Goal: Transaction & Acquisition: Purchase product/service

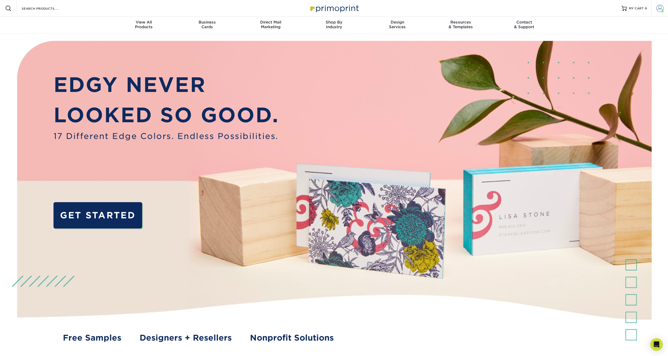
click at [659, 8] on span at bounding box center [659, 8] width 7 height 7
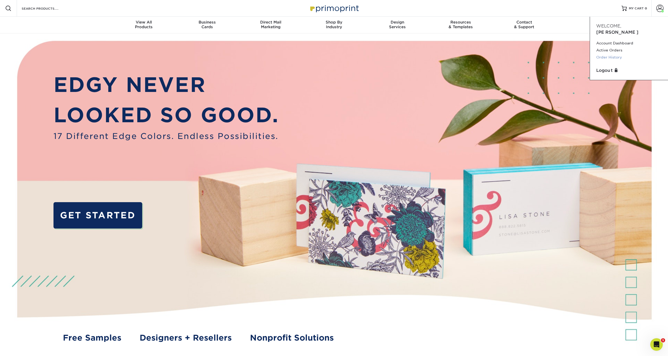
click at [609, 54] on link "Order History" at bounding box center [629, 57] width 66 height 7
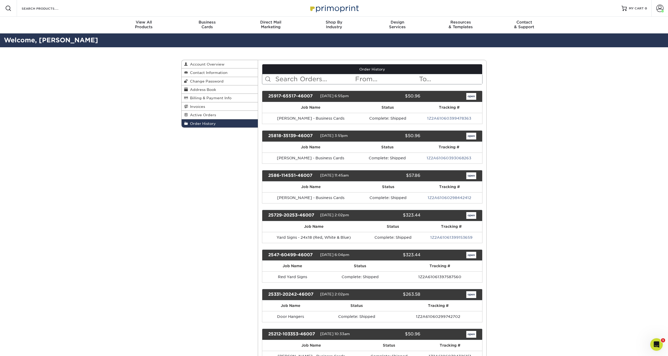
click at [472, 214] on link "open" at bounding box center [471, 215] width 10 height 7
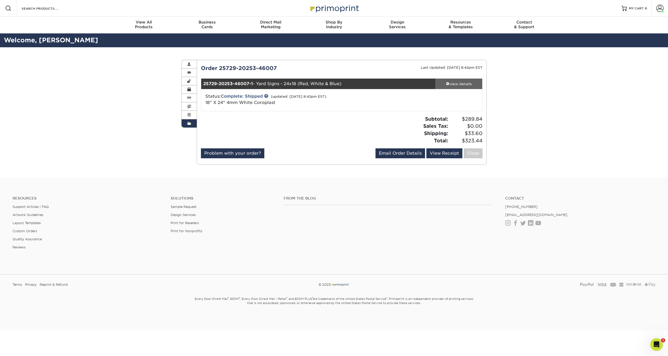
click at [449, 82] on div "view details" at bounding box center [458, 83] width 47 height 5
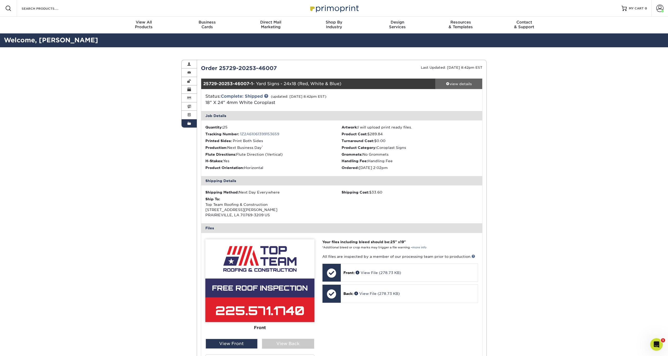
click at [463, 85] on div "view details" at bounding box center [458, 83] width 47 height 5
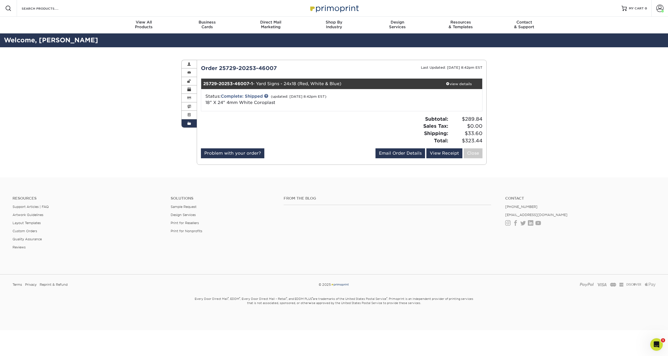
click at [189, 122] on span at bounding box center [189, 123] width 4 height 4
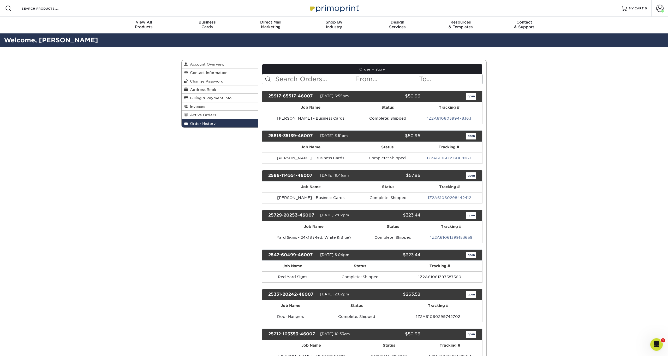
click at [472, 214] on link "open" at bounding box center [471, 215] width 10 height 7
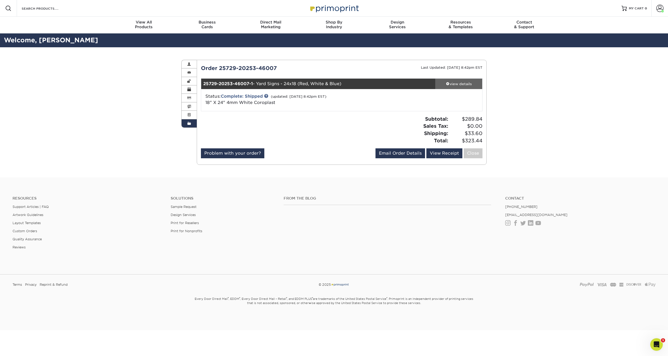
click at [463, 82] on div "view details" at bounding box center [458, 83] width 47 height 5
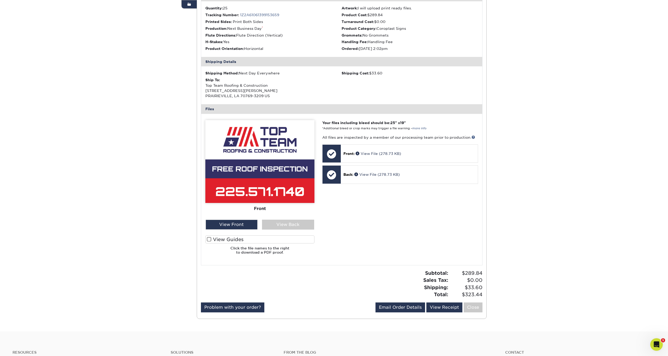
scroll to position [134, 0]
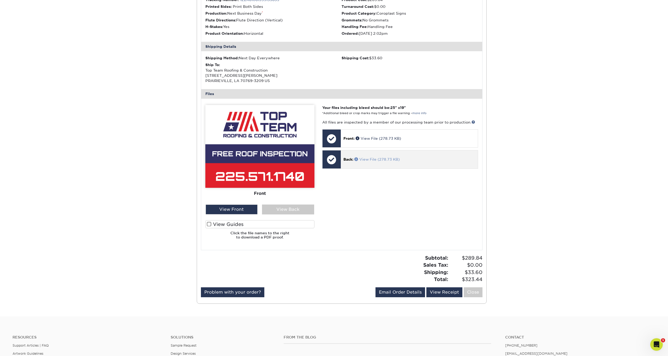
click at [369, 158] on link "View File (278.73 KB)" at bounding box center [376, 159] width 45 height 4
click at [299, 204] on div "View Back" at bounding box center [288, 209] width 52 height 10
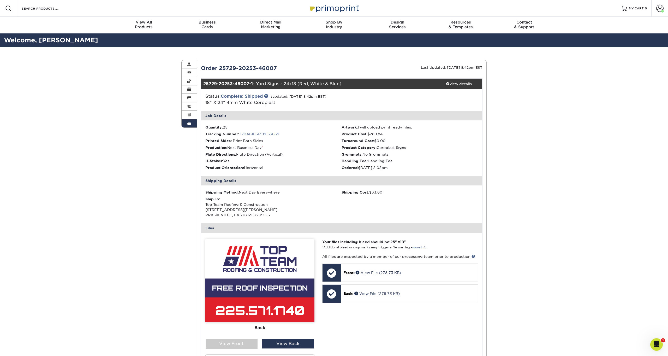
scroll to position [0, 0]
click at [192, 121] on link "Order History" at bounding box center [189, 123] width 15 height 8
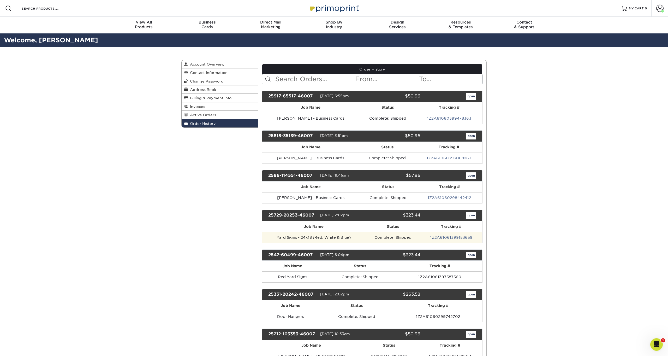
click at [307, 236] on td "Yard Signs - 24x18 (Red, White & Blue)" at bounding box center [313, 237] width 103 height 11
click at [392, 235] on td "Complete: Shipped" at bounding box center [392, 237] width 55 height 11
click at [472, 213] on link "open" at bounding box center [471, 215] width 10 height 7
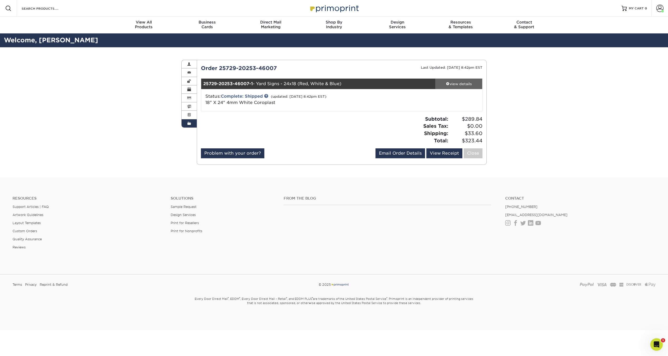
click at [457, 81] on div "view details" at bounding box center [458, 83] width 47 height 5
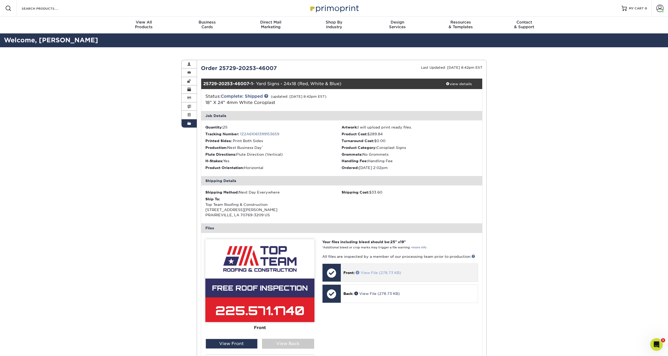
click at [368, 270] on link "View File (278.73 KB)" at bounding box center [378, 272] width 45 height 4
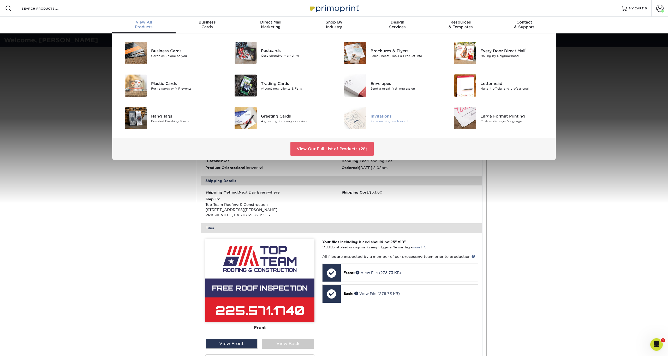
click at [357, 115] on img at bounding box center [355, 118] width 22 height 22
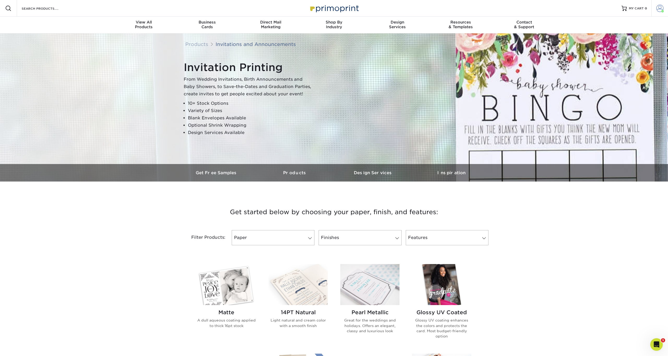
click at [667, 8] on link "Account" at bounding box center [660, 8] width 17 height 17
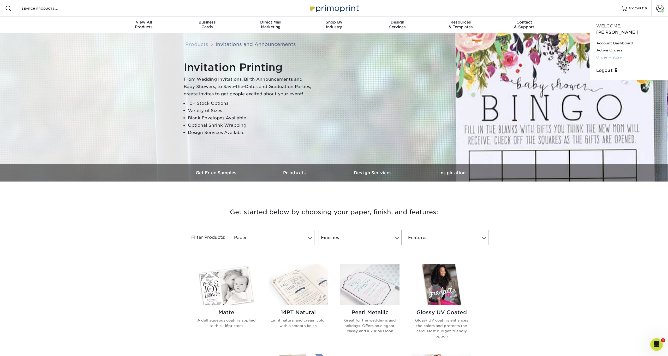
click at [612, 54] on link "Order History" at bounding box center [629, 57] width 66 height 7
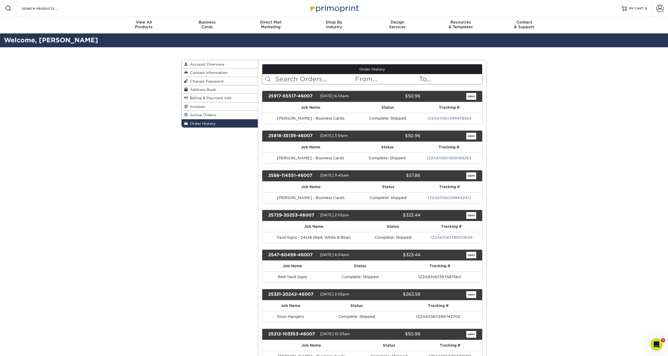
click at [474, 215] on link "open" at bounding box center [471, 215] width 10 height 7
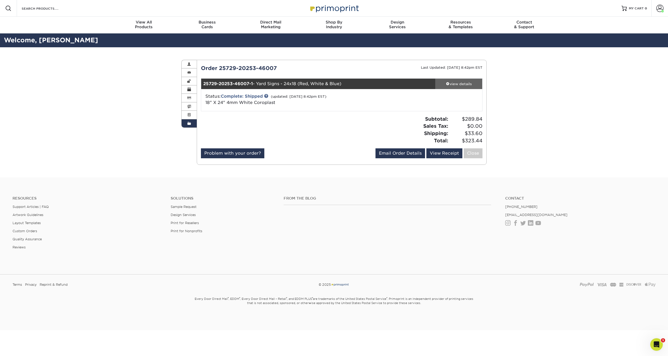
click at [449, 81] on div "view details" at bounding box center [458, 83] width 47 height 5
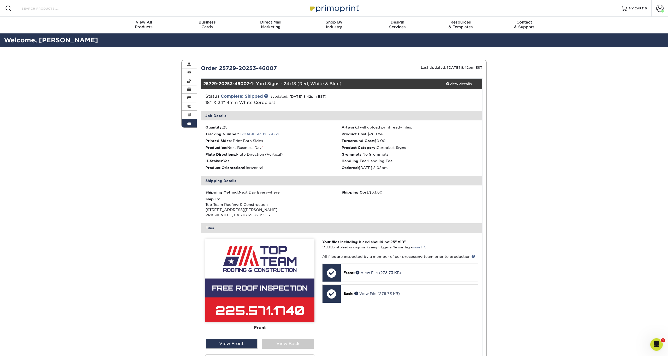
click at [61, 5] on input "Search Products" at bounding box center [46, 8] width 51 height 6
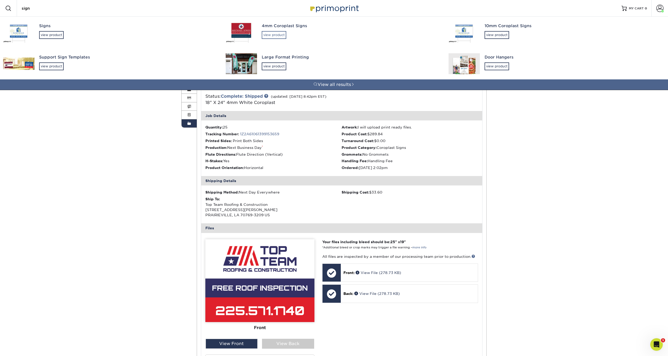
type input "sign"
click at [276, 34] on div "view product" at bounding box center [274, 35] width 25 height 8
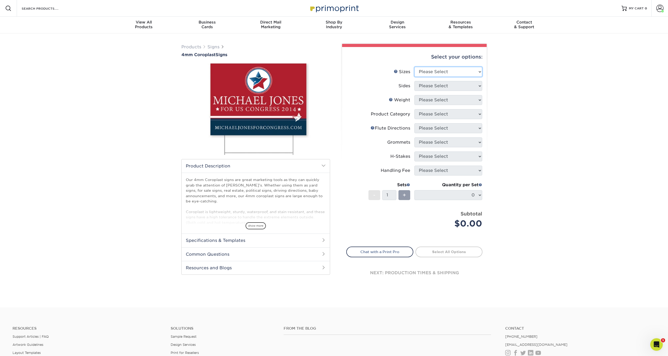
select select "18.00x24.00"
select select "13abbda7-1d64-4f25-8bb2-c179b224825d"
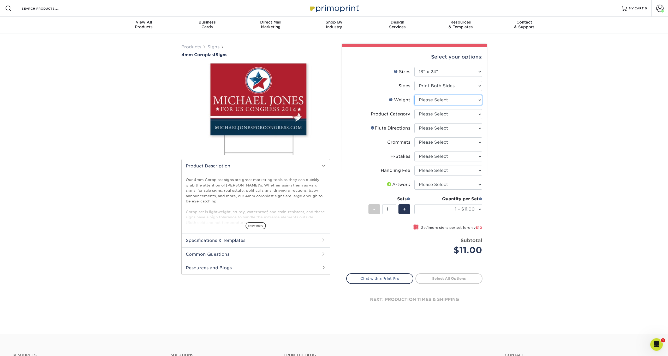
select select "4CORO"
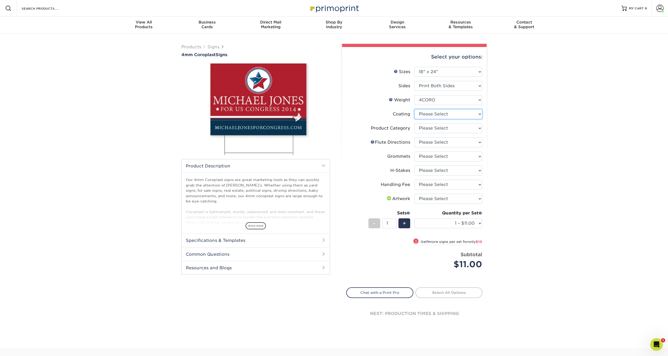
select select "3e7618de-abca-4bda-9f97-8b9129e913d8"
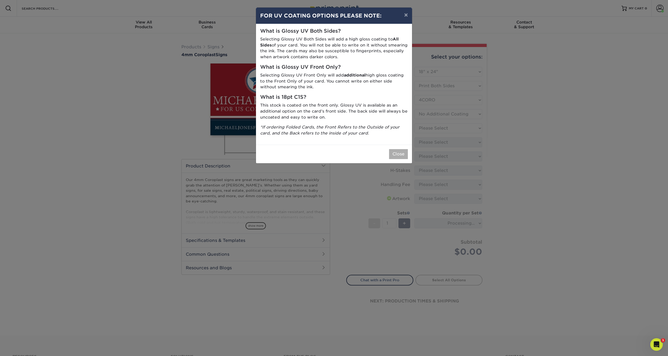
click at [398, 152] on button "Close" at bounding box center [398, 154] width 19 height 10
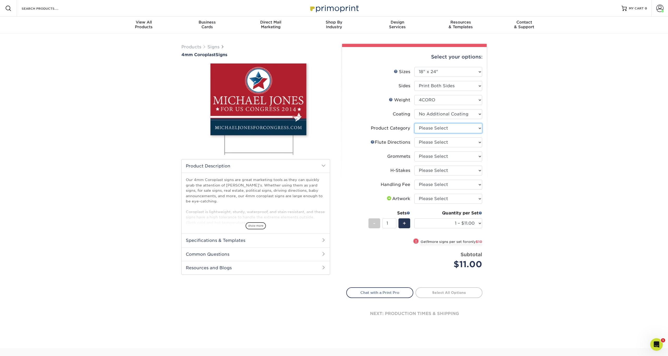
select select "b3582ed5-6912-492c-8440-2cc51afdb8e1"
select select "b9474d6d-25b7-40b8-b284-85b7690982f8"
click at [373, 142] on link "Flute Help" at bounding box center [373, 142] width 4 height 4
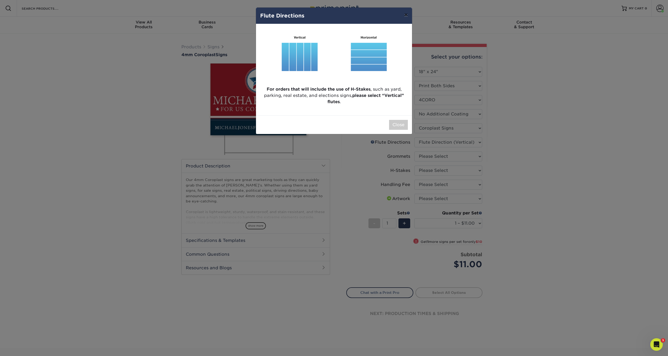
click at [407, 15] on button "×" at bounding box center [406, 15] width 12 height 15
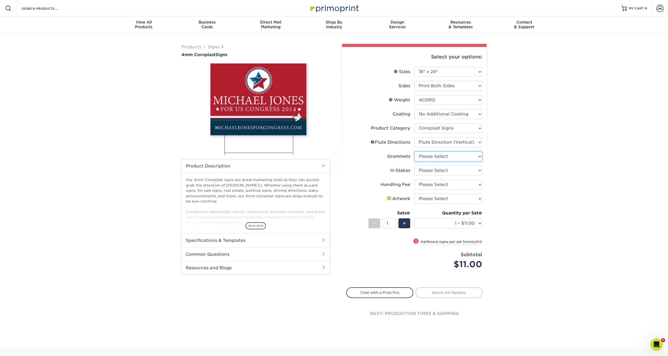
select select "90d329df-db80-4206-b821-ff9d3f363977"
select select "8c85e97e-8b3a-46d2-b88d-acee5fa20222"
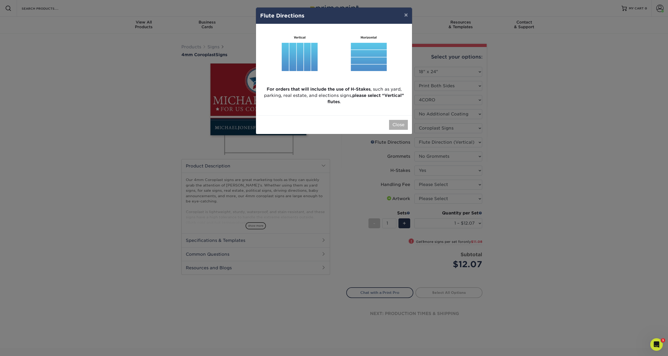
click at [398, 126] on button "Close" at bounding box center [398, 125] width 19 height 10
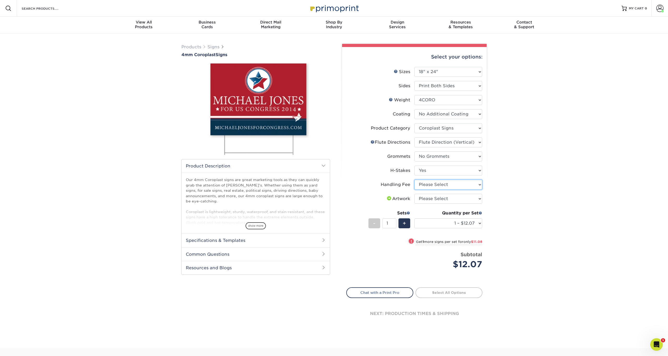
select select "ab74c079-444c-4260-ae6a-e09bdee8073c"
select select "upload"
select select "25 – $289.84"
click at [449, 291] on link "Proceed to Shipping" at bounding box center [449, 291] width 67 height 9
type input "Set 1"
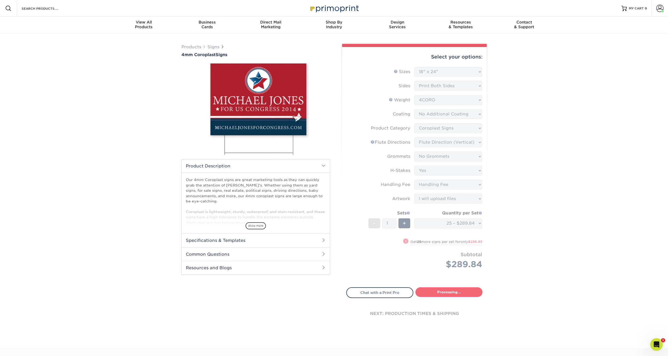
select select "4aa2282d-0f3c-4d90-975c-caf7ed496324"
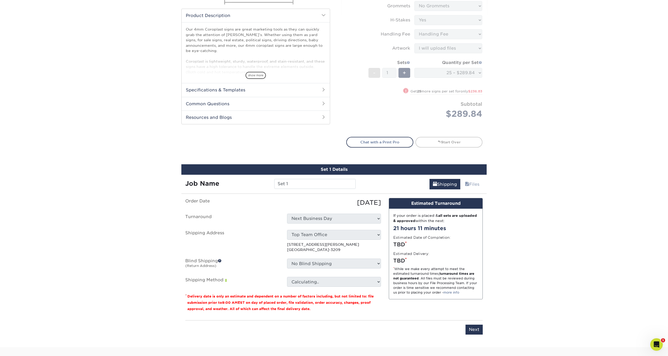
scroll to position [293, 0]
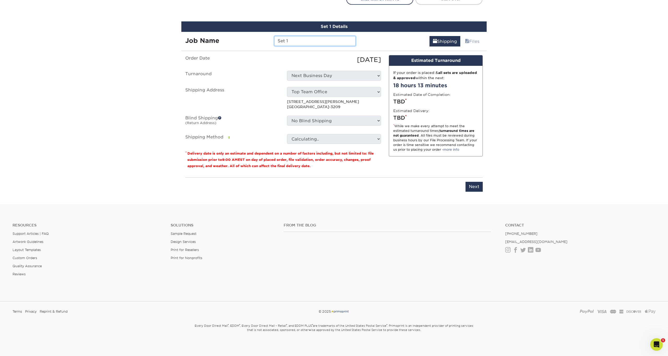
drag, startPoint x: 299, startPoint y: 41, endPoint x: 266, endPoint y: 39, distance: 32.7
click at [266, 39] on div "Job Name Set 1" at bounding box center [270, 41] width 178 height 10
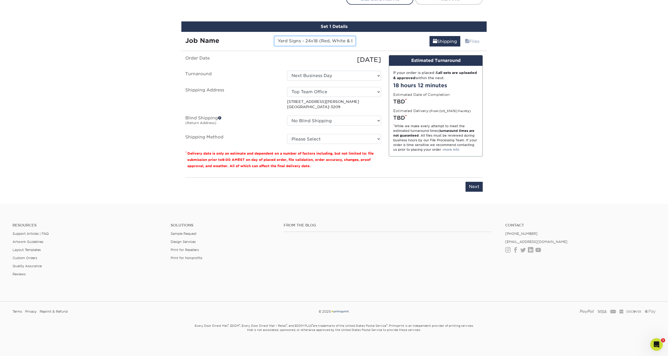
drag, startPoint x: 339, startPoint y: 41, endPoint x: 334, endPoint y: 41, distance: 4.5
click at [334, 41] on input "Yard Signs - 24x18 (Red, White & Blue)" at bounding box center [314, 41] width 81 height 10
drag, startPoint x: 311, startPoint y: 40, endPoint x: 382, endPoint y: 43, distance: 71.0
click at [382, 43] on div "Job Name Yard Signs - 24x18 (Red, White, Blue) Shipping Files" at bounding box center [333, 39] width 305 height 15
type input "Yard Signs - 24x18"
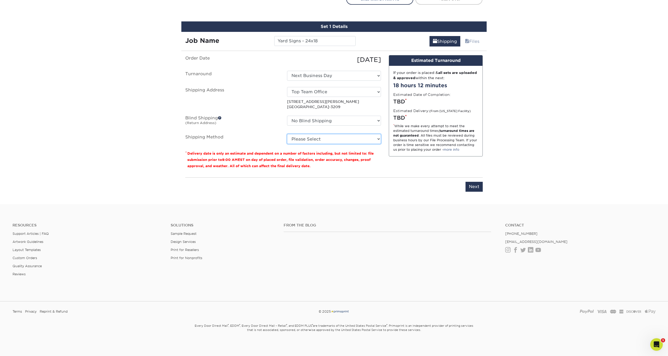
select select "G4MFLATRATE"
click at [481, 187] on input "Next" at bounding box center [474, 187] width 17 height 10
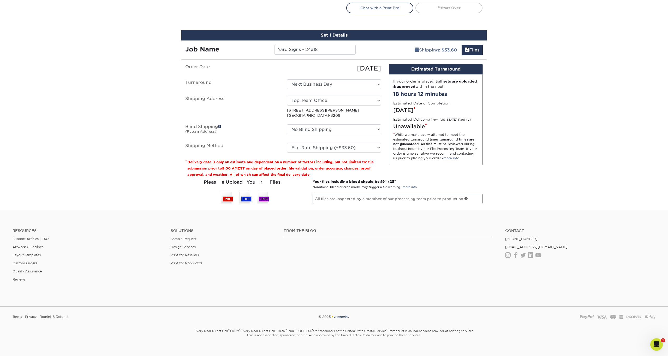
scroll to position [284, 0]
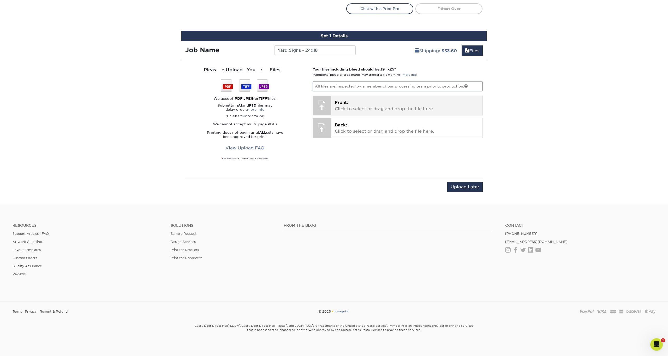
click at [342, 102] on span "Front:" at bounding box center [341, 102] width 13 height 5
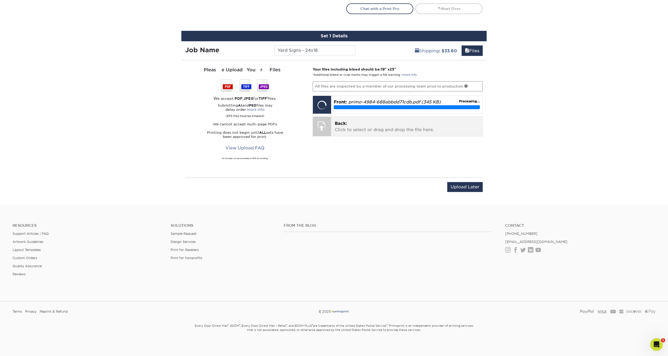
click at [347, 122] on p "Back: Click to select or drag and drop the file here." at bounding box center [407, 126] width 144 height 13
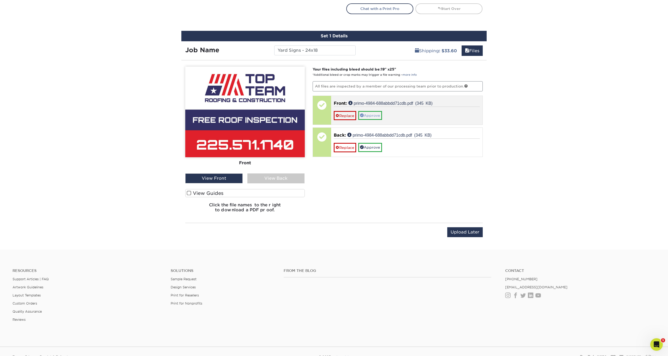
click at [379, 115] on link "Approve" at bounding box center [370, 115] width 24 height 9
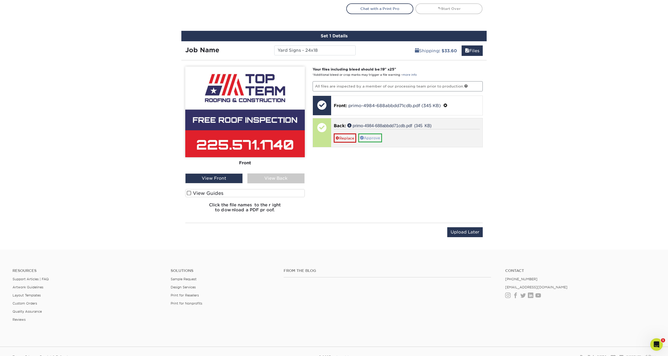
click at [374, 137] on link "Approve" at bounding box center [370, 137] width 24 height 9
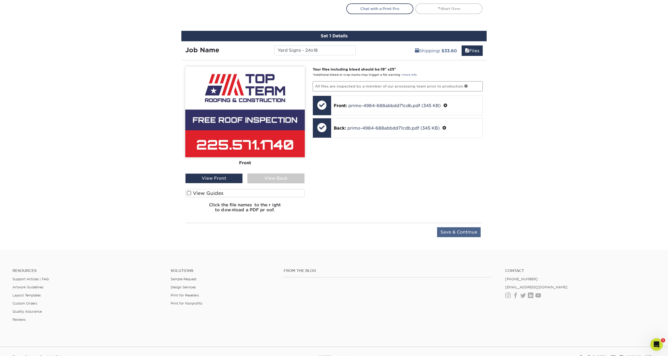
click at [463, 232] on input "Save & Continue" at bounding box center [459, 232] width 44 height 10
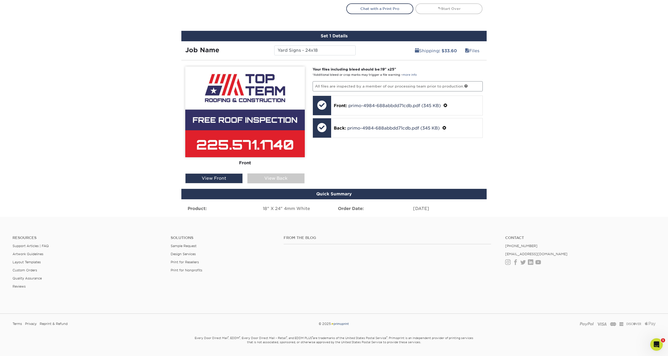
scroll to position [236, 0]
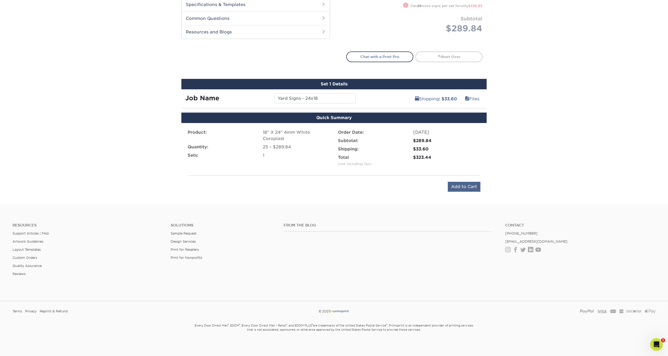
click at [469, 187] on input "Add to Cart" at bounding box center [464, 187] width 33 height 10
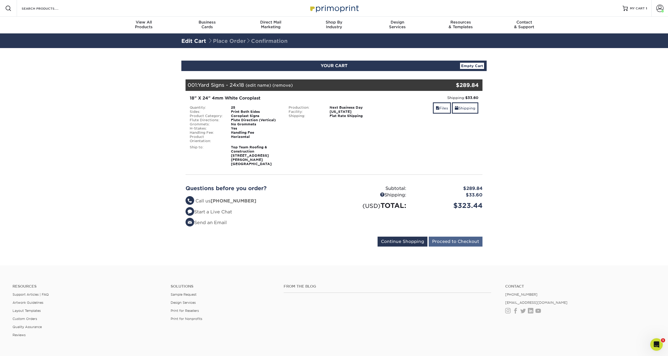
click at [453, 236] on input "Proceed to Checkout" at bounding box center [456, 241] width 54 height 10
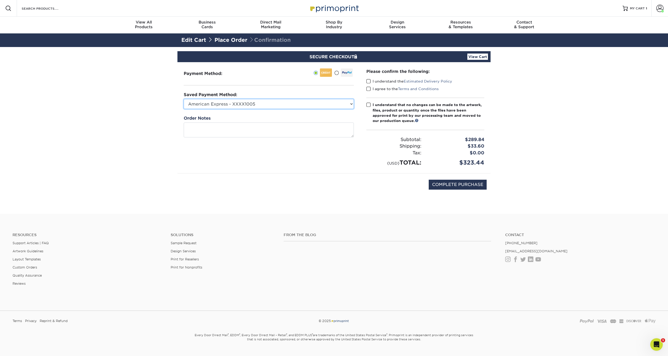
select select "56154"
click at [367, 79] on span at bounding box center [368, 81] width 4 height 5
click at [0, 0] on input "I understand the Estimated Delivery Policy" at bounding box center [0, 0] width 0 height 0
click at [370, 88] on span at bounding box center [368, 88] width 4 height 5
click at [0, 0] on input "I agree to the Terms and Conditions" at bounding box center [0, 0] width 0 height 0
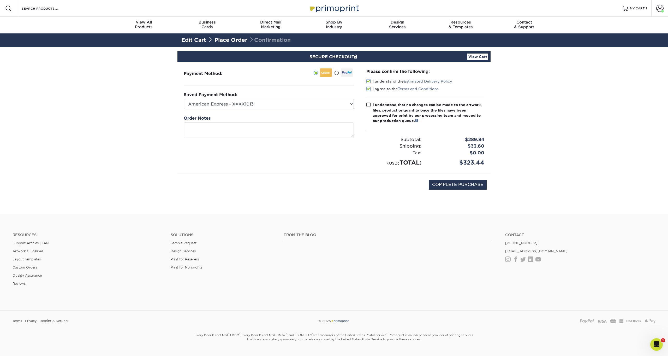
drag, startPoint x: 368, startPoint y: 103, endPoint x: 368, endPoint y: 111, distance: 8.1
click at [368, 103] on span at bounding box center [368, 104] width 4 height 5
click at [0, 0] on input "I understand that no changes can be made to the artwork, files, product or quan…" at bounding box center [0, 0] width 0 height 0
click at [465, 183] on input "COMPLETE PURCHASE" at bounding box center [458, 185] width 58 height 10
type input "PROCESSING, PLEASE WAIT..."
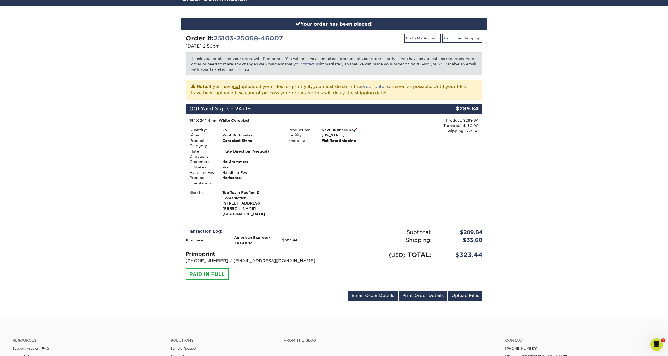
scroll to position [42, 0]
click at [365, 291] on link "Email Order Details" at bounding box center [373, 296] width 50 height 10
click at [341, 291] on input "[PERSON_NAME][EMAIL_ADDRESS][DOMAIN_NAME]" at bounding box center [353, 295] width 59 height 9
paste input "kayte"
click at [391, 291] on button "Send" at bounding box center [390, 295] width 14 height 9
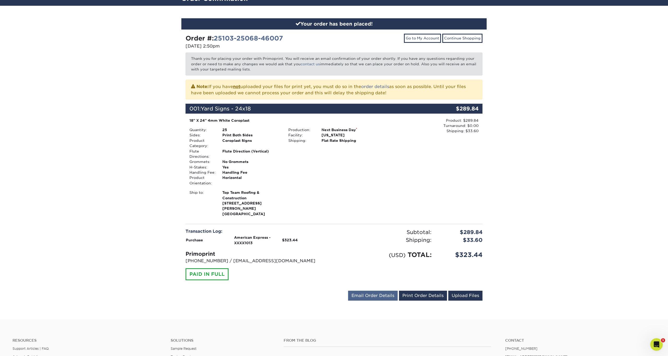
click at [369, 291] on link "Email Order Details" at bounding box center [373, 296] width 50 height 10
click at [362, 291] on input "[EMAIL_ADDRESS][DOMAIN_NAME]" at bounding box center [353, 295] width 59 height 9
paste input "invoices"
type input "[EMAIL_ADDRESS][DOMAIN_NAME]"
click at [394, 291] on button "Send" at bounding box center [390, 295] width 14 height 9
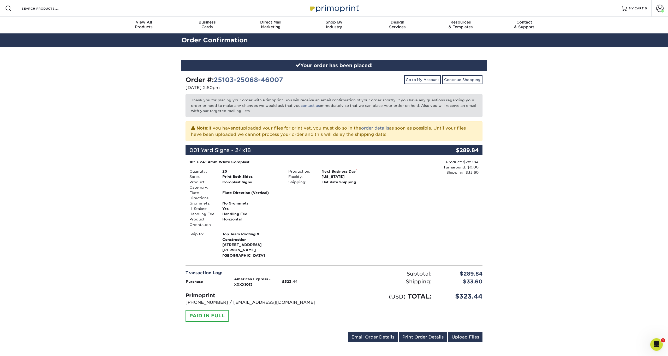
scroll to position [0, 0]
